Goal: Ask a question

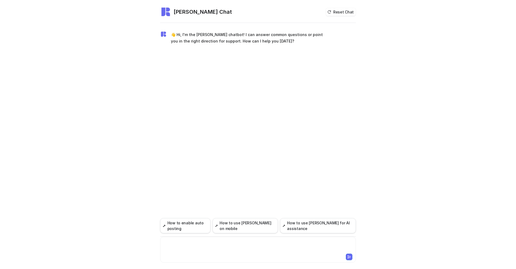
click at [197, 244] on div at bounding box center [257, 246] width 193 height 12
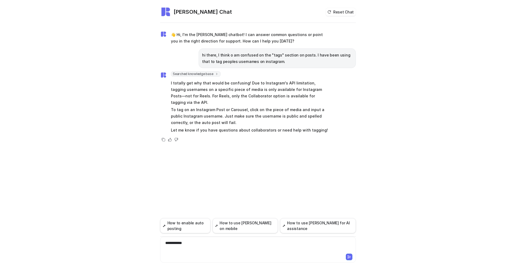
click at [234, 247] on div "**********" at bounding box center [257, 246] width 193 height 12
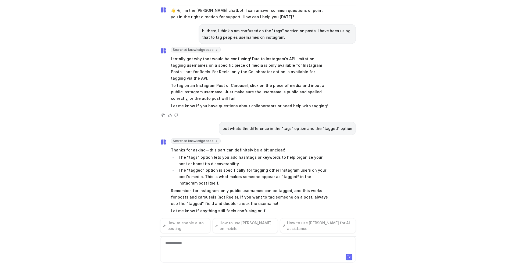
scroll to position [13, 0]
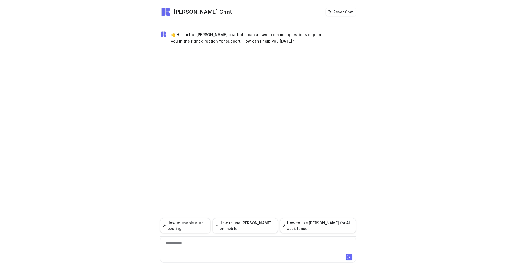
click at [191, 240] on div "**********" at bounding box center [257, 246] width 193 height 12
